Goal: Check status: Check status

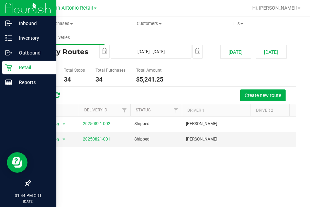
click at [10, 67] on icon at bounding box center [8, 67] width 7 height 7
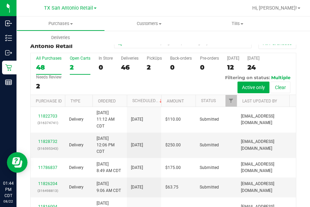
click at [89, 67] on div "2" at bounding box center [80, 68] width 21 height 8
click at [0, 0] on input "Open Carts 2" at bounding box center [0, 0] width 0 height 0
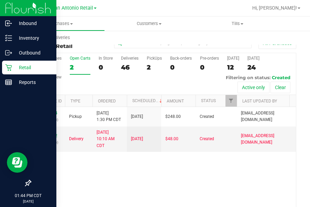
click at [9, 67] on icon at bounding box center [8, 67] width 7 height 7
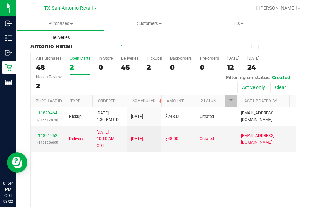
click at [56, 40] on span "Deliveries" at bounding box center [60, 38] width 37 height 6
